Goal: Navigation & Orientation: Find specific page/section

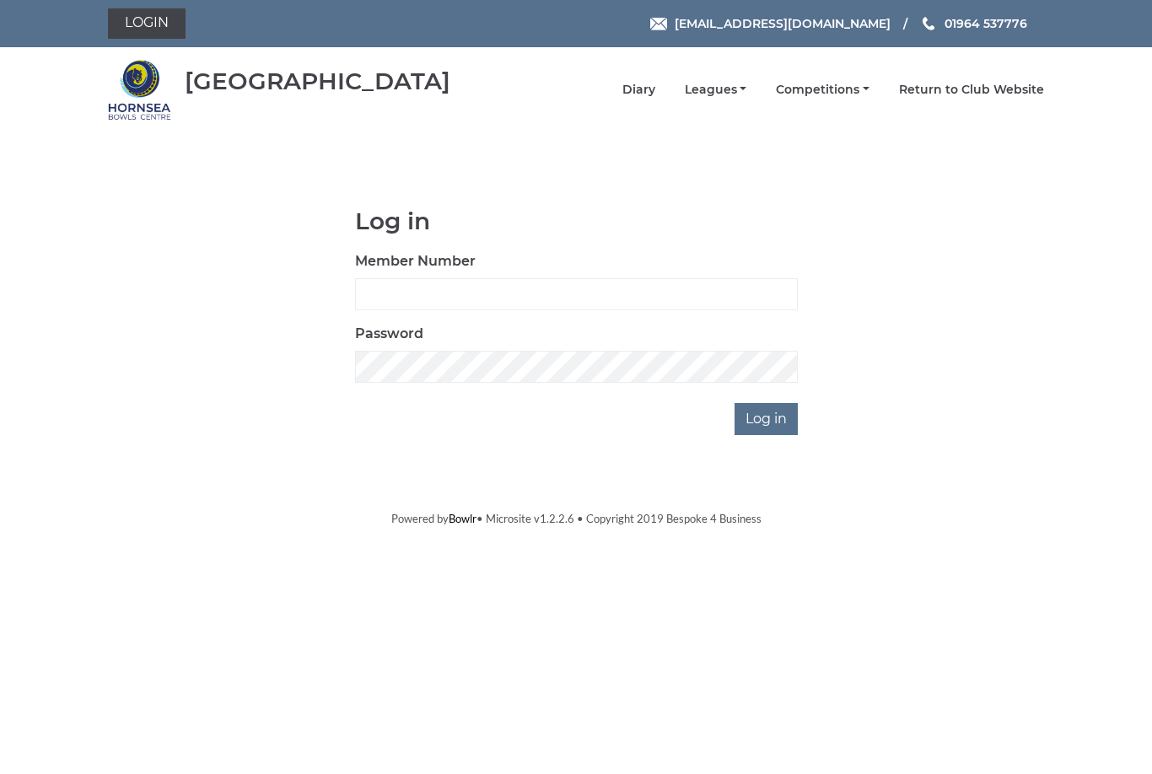
click at [655, 89] on link "Diary" at bounding box center [638, 90] width 33 height 16
click at [810, 90] on link "Competitions" at bounding box center [823, 90] width 94 height 16
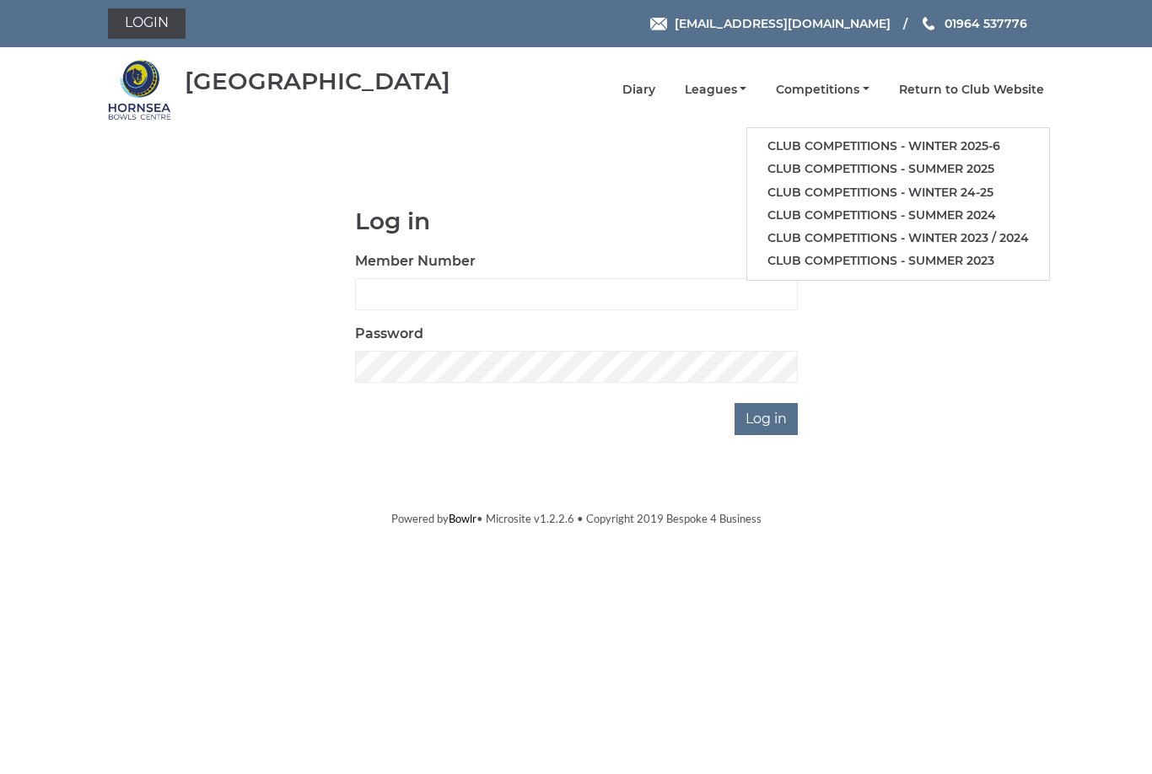
click at [744, 94] on link "Leagues" at bounding box center [716, 90] width 62 height 16
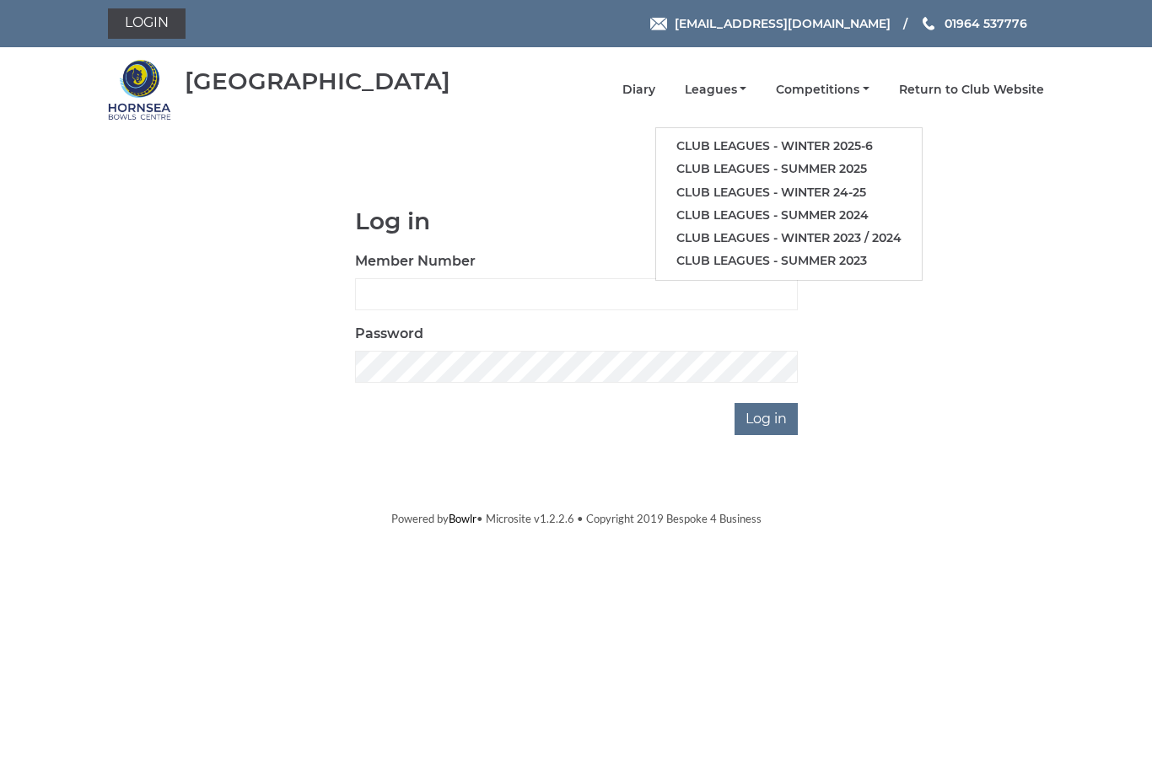
click at [1022, 89] on link "Return to Club Website" at bounding box center [971, 90] width 145 height 16
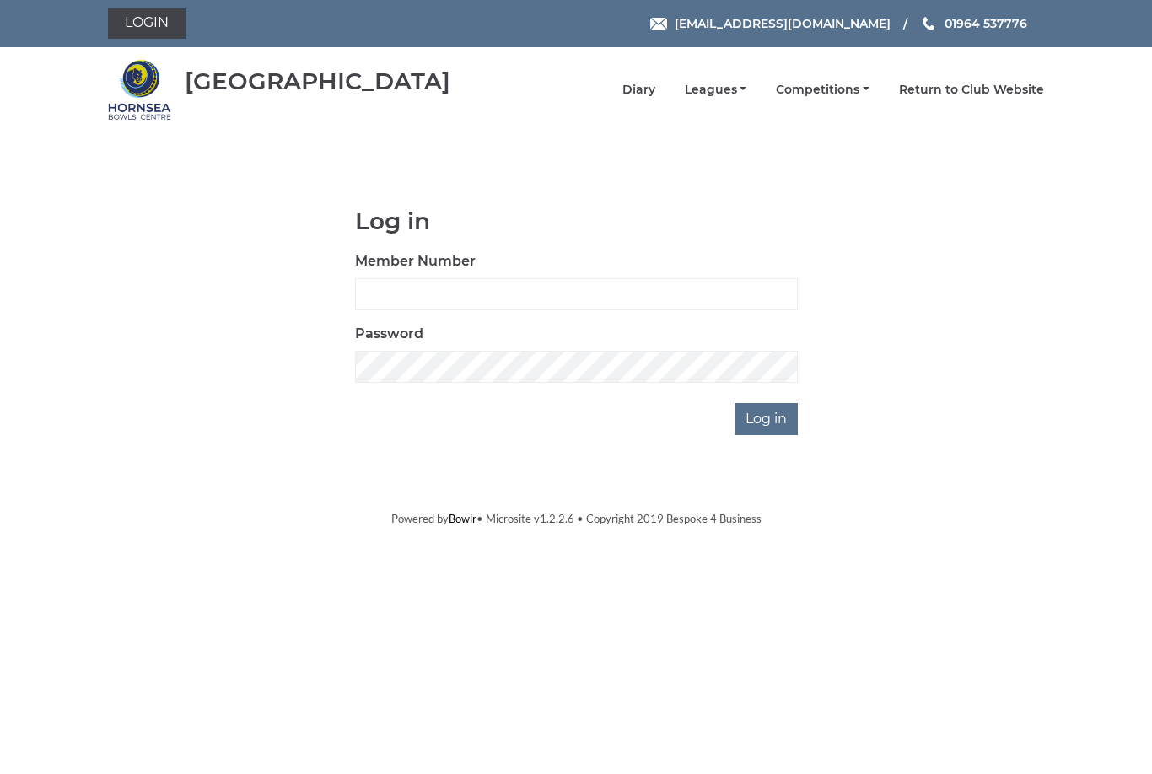
click at [655, 97] on link "Diary" at bounding box center [638, 90] width 33 height 16
click at [747, 88] on link "Leagues" at bounding box center [716, 90] width 62 height 16
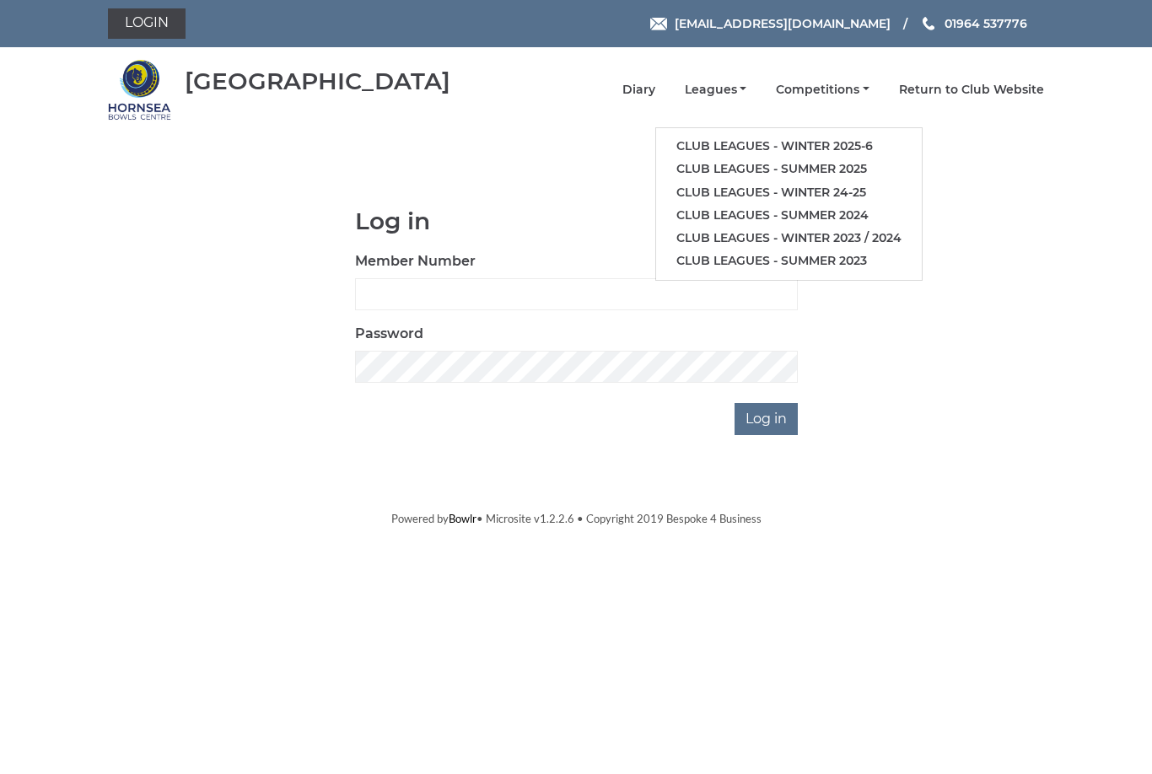
click at [993, 200] on body "Login hornseaindoorbowls@gmail.com 01964 537776 Hornsea Bowls Centre" at bounding box center [576, 263] width 1152 height 527
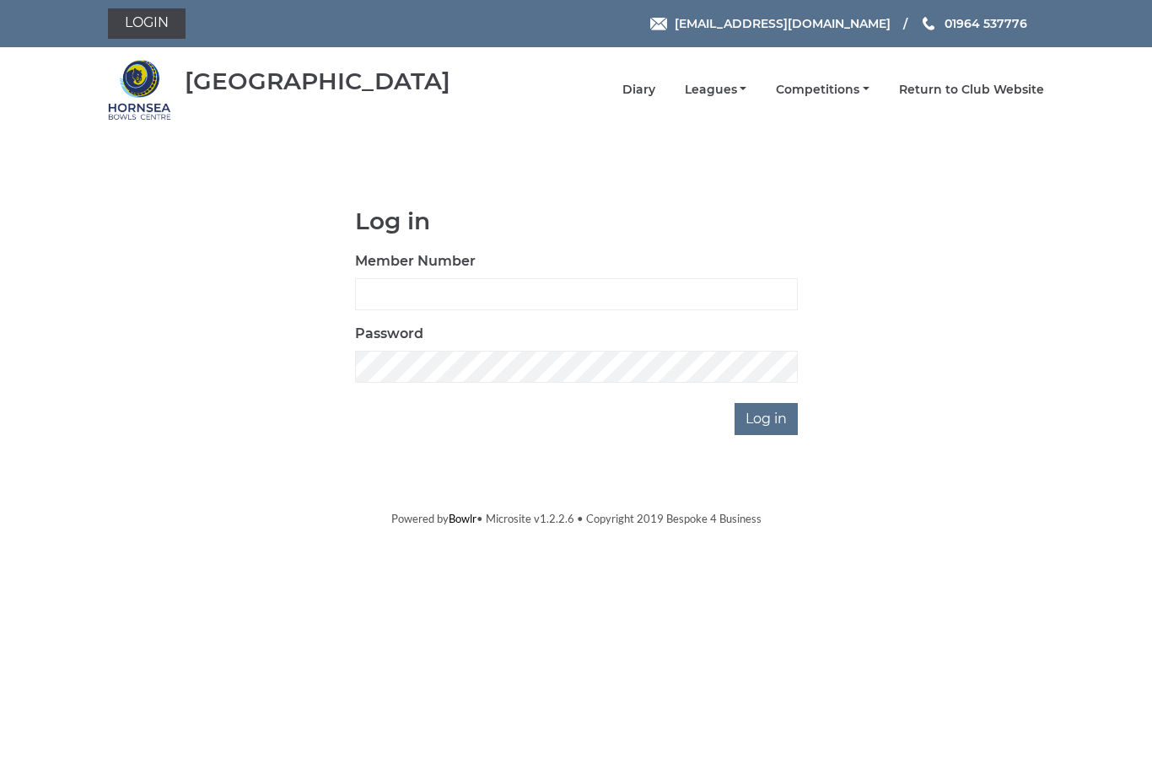
click at [862, 91] on link "Competitions" at bounding box center [823, 90] width 94 height 16
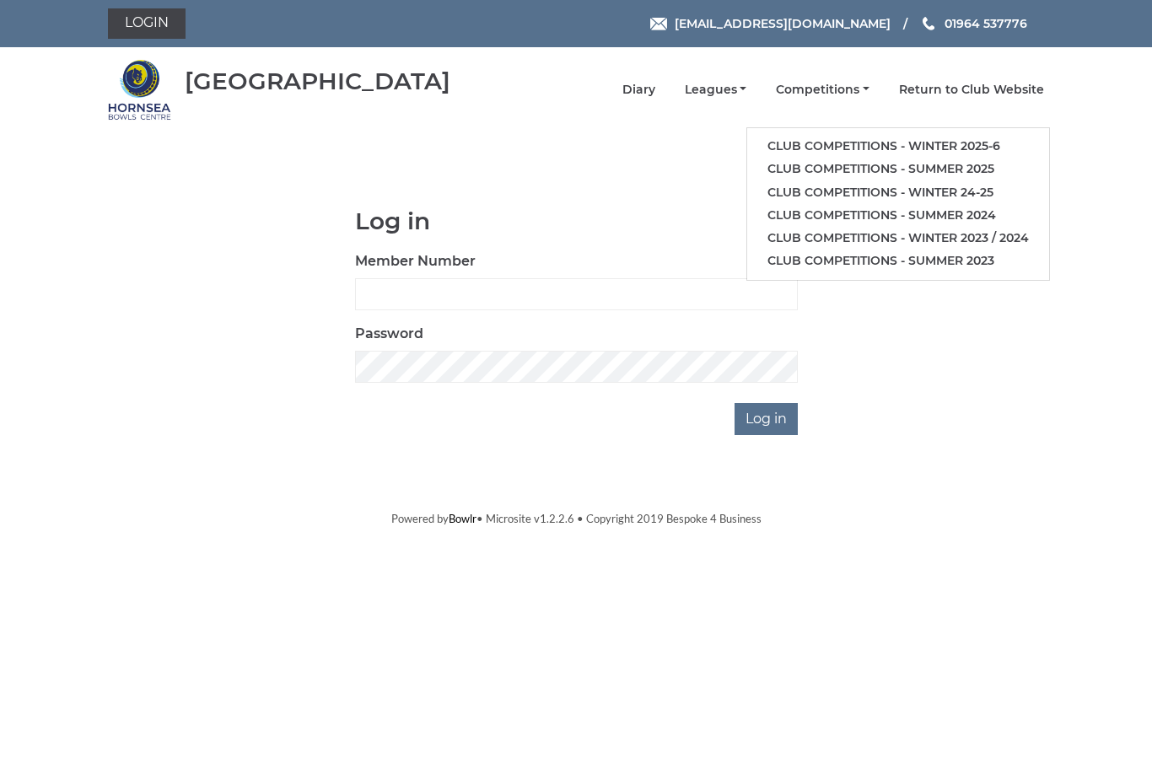
click at [1094, 261] on main "Log in Member Number Password Log in" at bounding box center [576, 321] width 1152 height 227
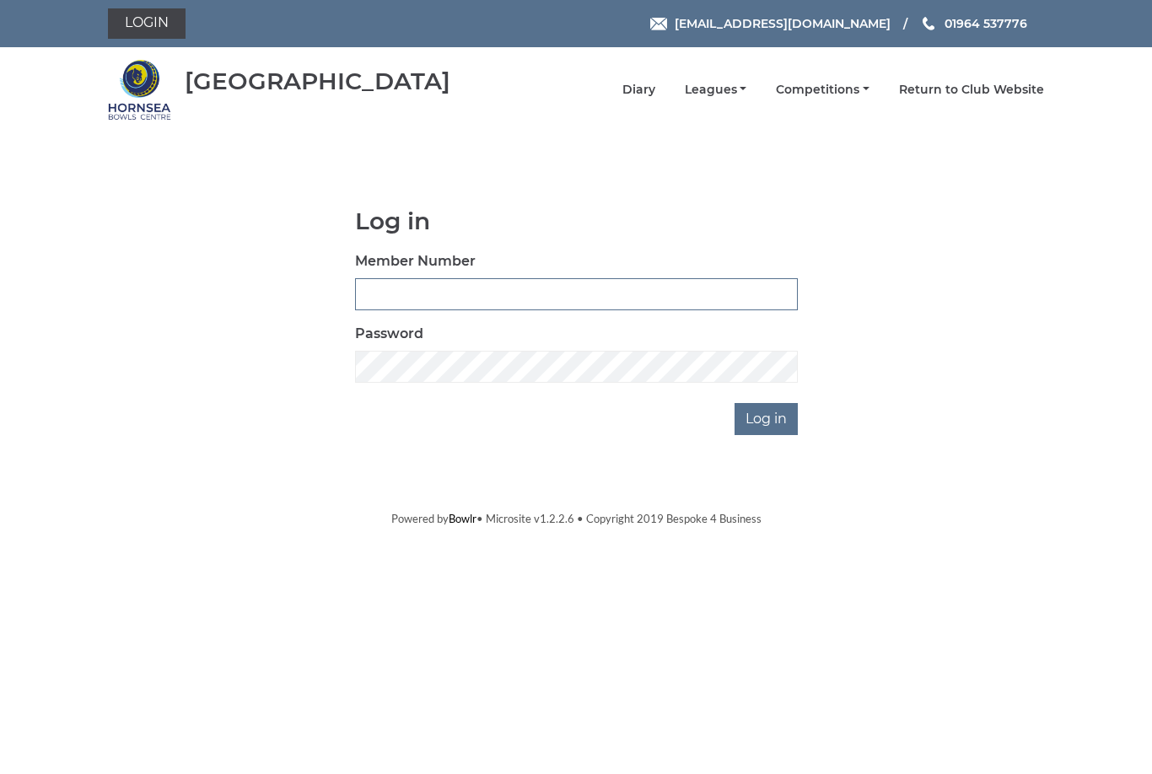
click at [543, 288] on input "Member Number" at bounding box center [576, 294] width 443 height 32
